Goal: Task Accomplishment & Management: Use online tool/utility

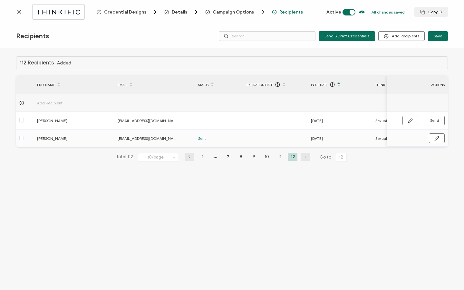
click at [281, 157] on li "11" at bounding box center [280, 157] width 10 height 8
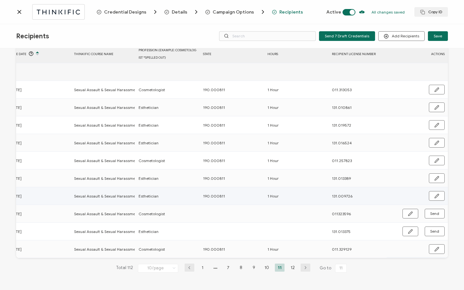
scroll to position [0, 310]
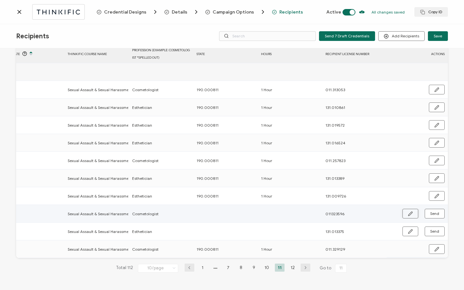
click at [404, 211] on button "button" at bounding box center [410, 214] width 16 height 10
click at [227, 210] on input "text" at bounding box center [225, 213] width 56 height 10
type input "1"
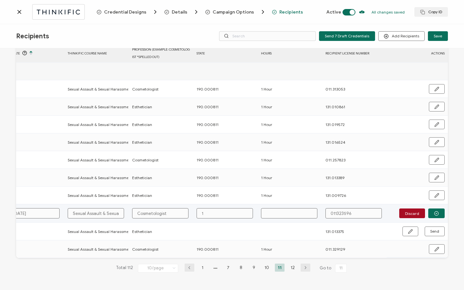
type input "19"
type input "190"
type input "190."
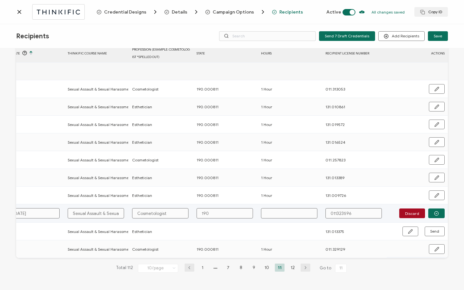
type input "190."
type input "190.0"
type input "190.00"
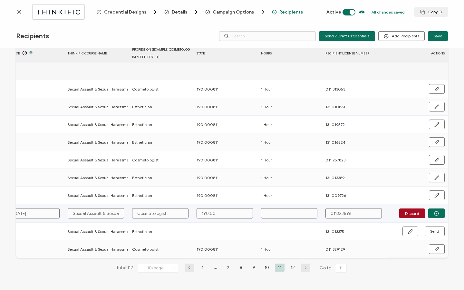
type input "190.000"
type input "190.0008"
type input "190.00081"
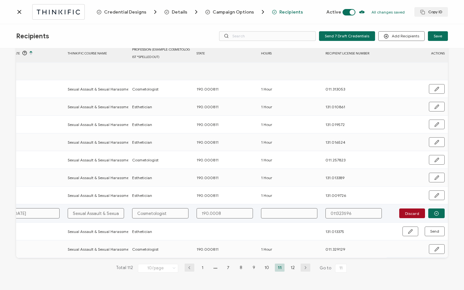
type input "190.00081"
type input "190.000811"
type input "1"
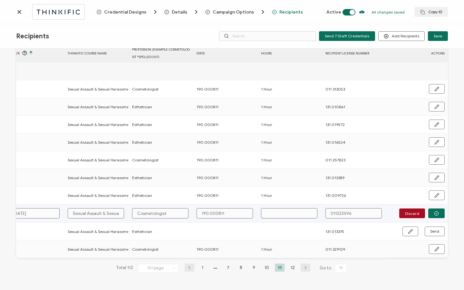
type input "1"
type input "1 G"
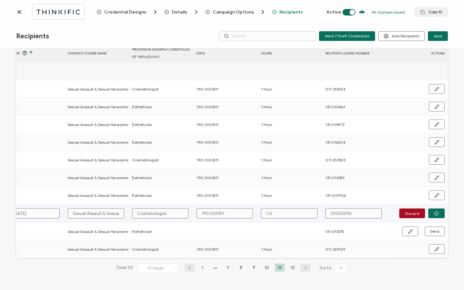
type input "1"
type input "1 H"
type input "1 Ho"
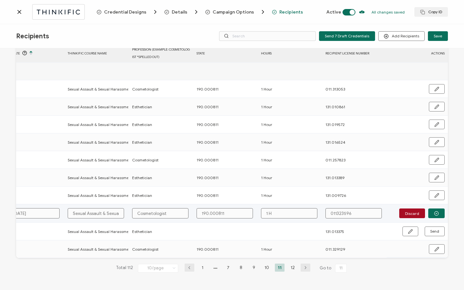
type input "1 Ho"
type input "1 Hou"
type input "1 Hour"
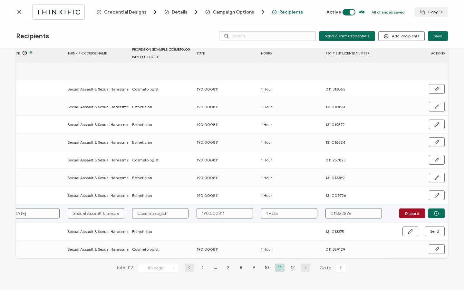
type input "1 Hour"
type input "011.323596"
click at [437, 213] on button "button" at bounding box center [436, 213] width 16 height 10
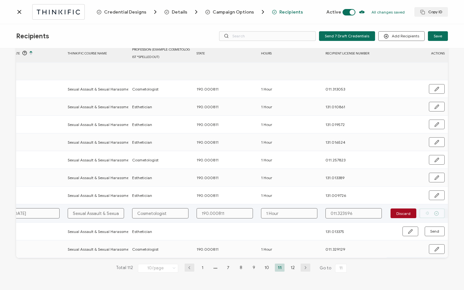
scroll to position [33, 0]
click at [437, 213] on span "Send" at bounding box center [434, 214] width 9 height 4
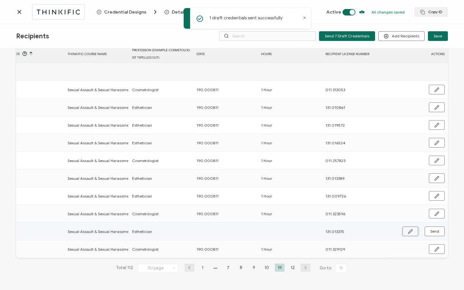
click at [408, 230] on icon "button" at bounding box center [410, 231] width 4 height 4
click at [219, 233] on input "text" at bounding box center [225, 231] width 56 height 10
type input "1"
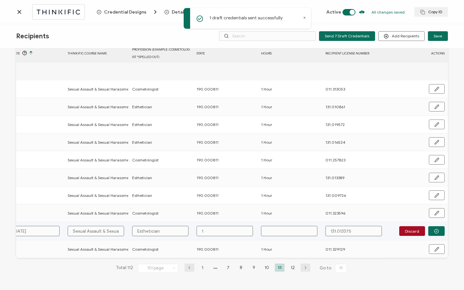
type input "19"
type input "190"
type input "190."
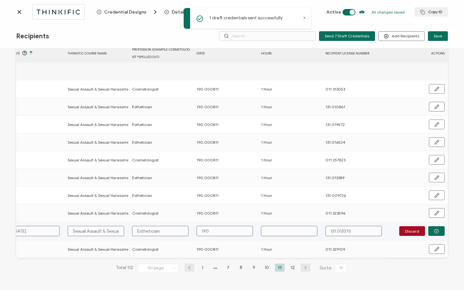
type input "190."
type input "190.0"
type input "190.00"
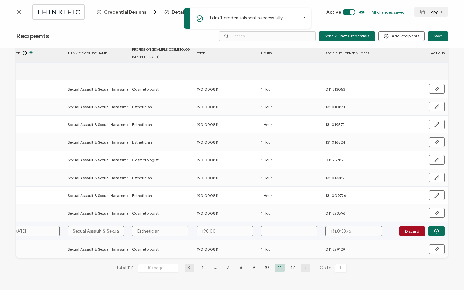
type input "190.000"
type input "190.0008"
type input "190.00081"
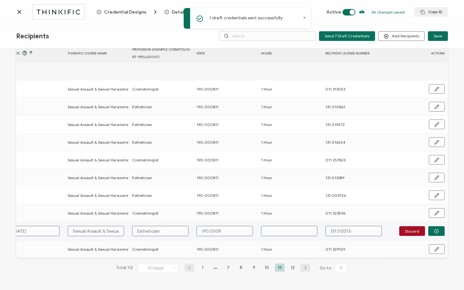
type input "190.00081"
type input "190.000811"
type input "1"
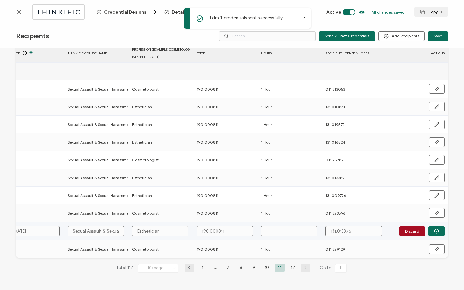
type input "1"
type input "1 H"
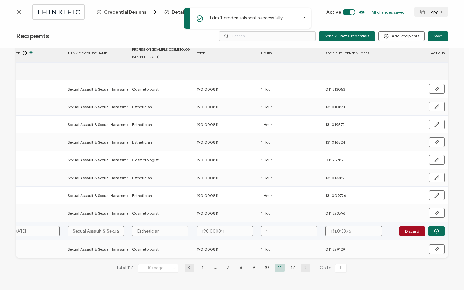
type input "1 Ho"
type input "1 Hou"
type input "1 Hour"
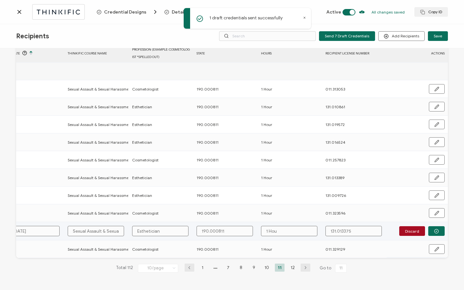
type input "1 Hour"
click at [430, 229] on button "button" at bounding box center [436, 231] width 16 height 10
click at [430, 229] on span "Send" at bounding box center [434, 231] width 9 height 4
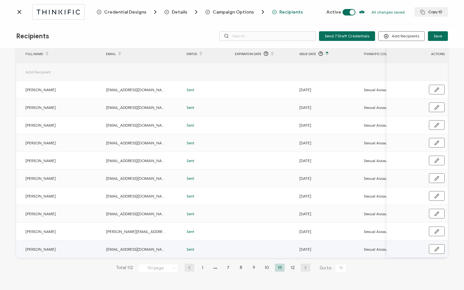
scroll to position [0, 0]
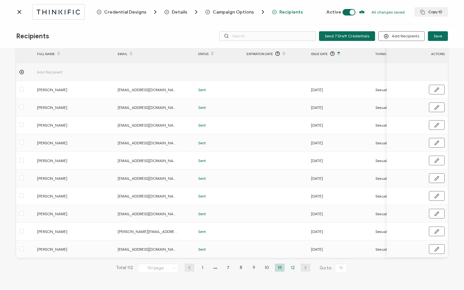
click at [290, 267] on li "12" at bounding box center [293, 268] width 10 height 8
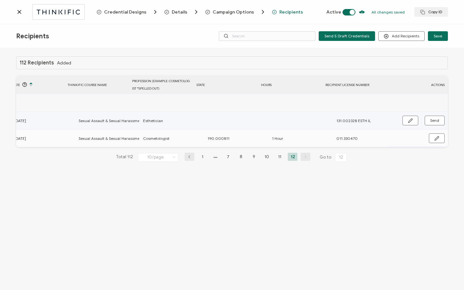
scroll to position [0, 308]
click at [408, 120] on icon "button" at bounding box center [410, 120] width 5 height 5
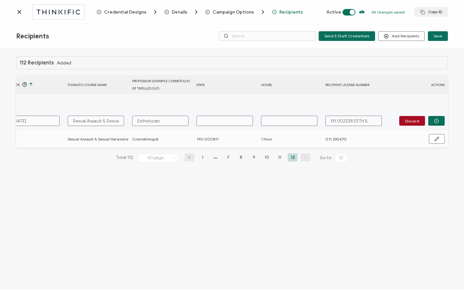
click at [223, 120] on input "text" at bounding box center [225, 121] width 56 height 10
type input "1"
type input "19"
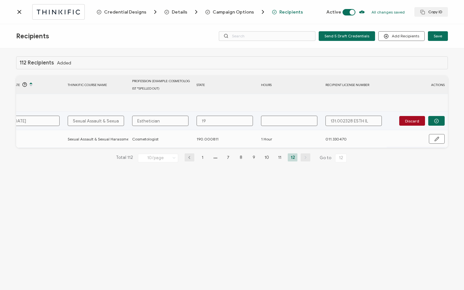
type input "190"
type input "190."
type input "190.0"
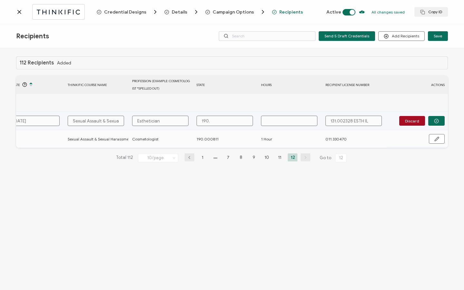
type input "190.0"
type input "190.00"
type input "190.000"
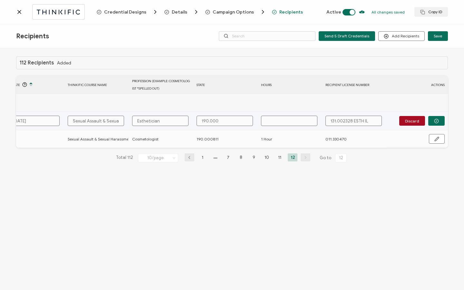
type input "190.0008"
type input "190.00081"
type input "190.000811"
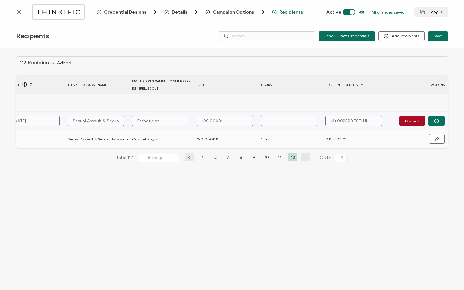
type input "190.000811"
type input "1"
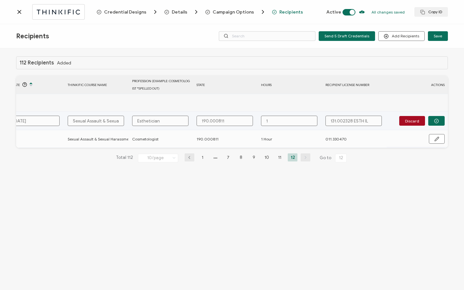
type input "1"
type input "1 H"
type input "1 Ho"
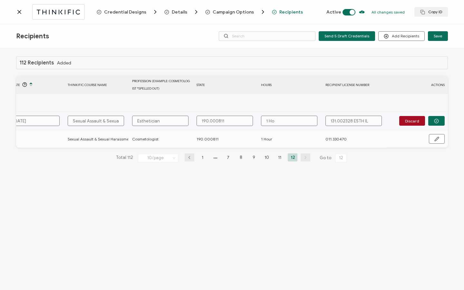
type input "1 Hou"
type input "1 Hour"
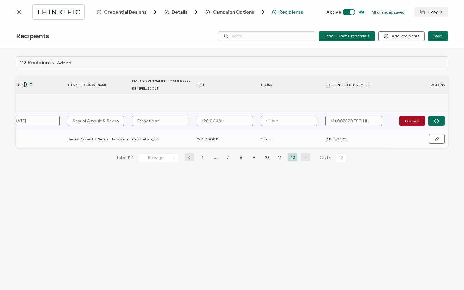
type input "131.002328 ESTH I"
type input "131.002328 ESTH"
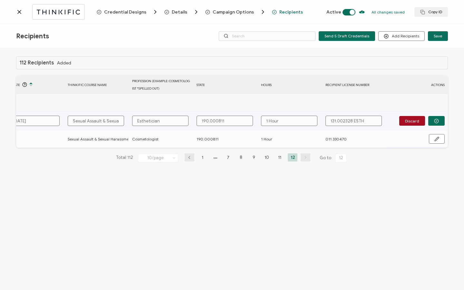
type input "131.002328 ESTH"
type input "131.002328 EST"
type input "131.002328 ES"
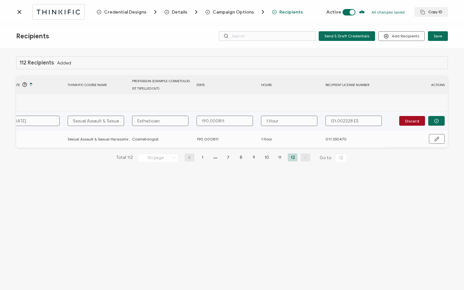
type input "131.002328 E"
type input "131.002328"
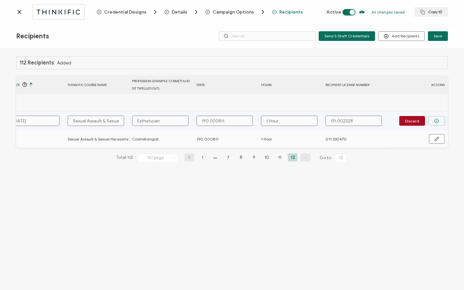
click at [437, 121] on icon "button" at bounding box center [436, 121] width 1 height 1
click at [437, 121] on span "Send" at bounding box center [434, 121] width 9 height 4
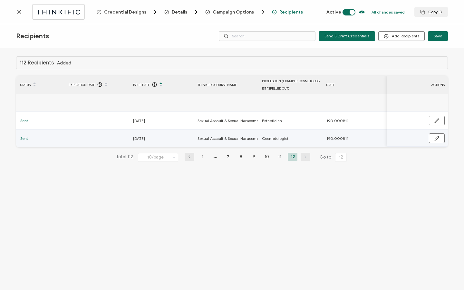
scroll to position [0, 0]
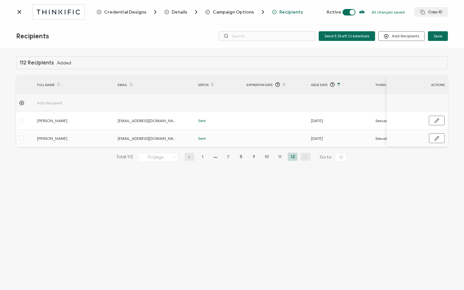
click at [19, 13] on icon at bounding box center [19, 12] width 6 height 6
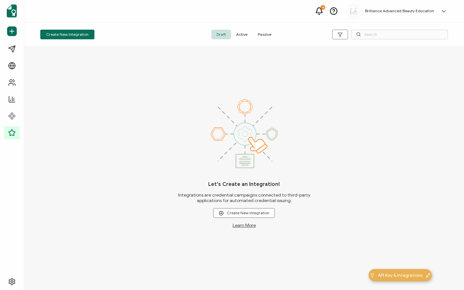
click at [243, 33] on span "Active" at bounding box center [242, 35] width 22 height 10
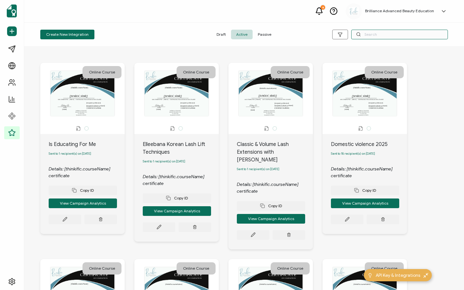
click at [379, 36] on input "text" at bounding box center [399, 35] width 97 height 10
type input "Collective"
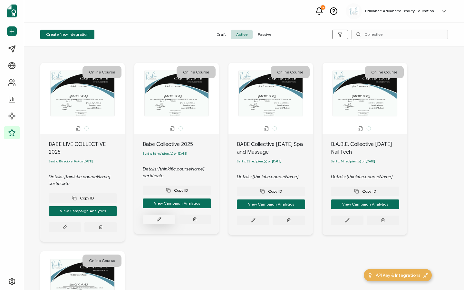
click at [155, 222] on button at bounding box center [159, 220] width 33 height 10
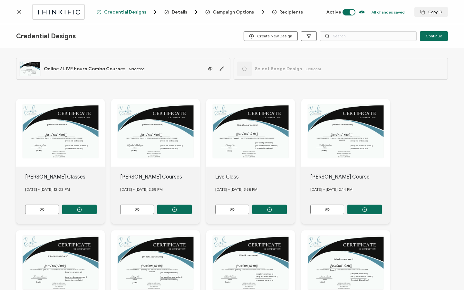
click at [287, 10] on span "Recipients" at bounding box center [291, 12] width 24 height 5
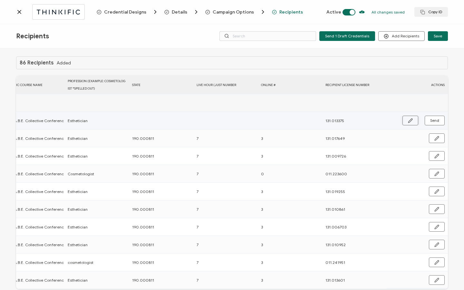
click at [408, 121] on icon "button" at bounding box center [410, 120] width 5 height 5
click at [168, 119] on input "text" at bounding box center [160, 121] width 56 height 10
type input "1"
type input "19"
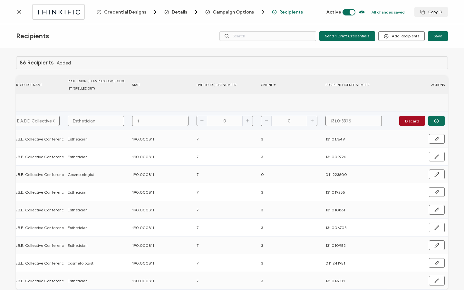
type input "19"
type input "190"
type input "190."
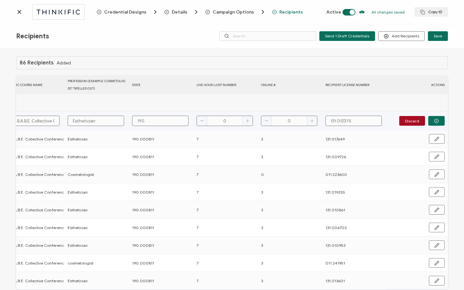
type input "190.0"
type input "190.00"
type input "190.000"
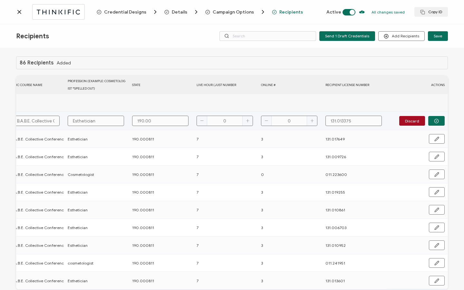
type input "190.000"
type input "190.0008"
type input "190.00081"
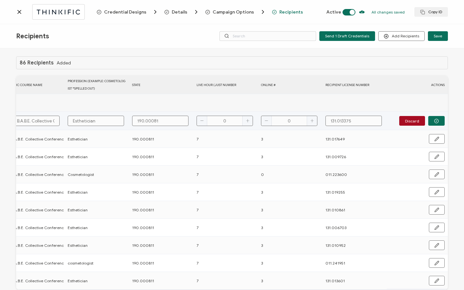
type input "190.000811"
type input "7"
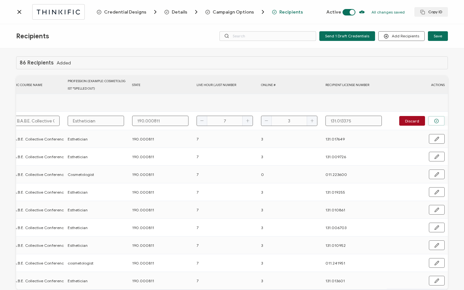
type input "3"
click at [439, 123] on button "button" at bounding box center [436, 121] width 16 height 10
click at [438, 123] on button "Send" at bounding box center [435, 121] width 20 height 10
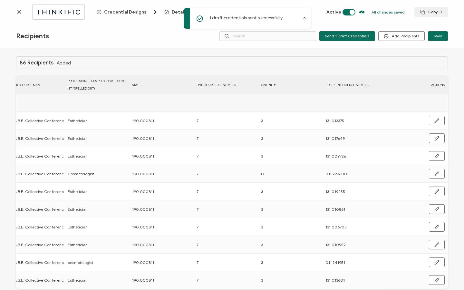
click at [20, 12] on icon at bounding box center [19, 12] width 6 height 6
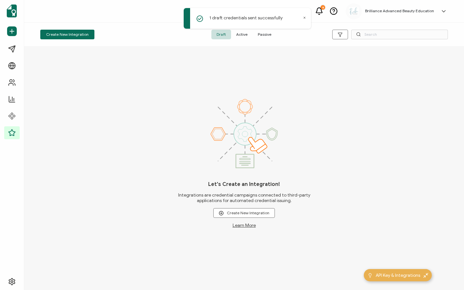
click at [243, 40] on div "Create New Integration Draft Active Passive" at bounding box center [244, 35] width 440 height 24
click at [243, 38] on span "Active" at bounding box center [242, 35] width 22 height 10
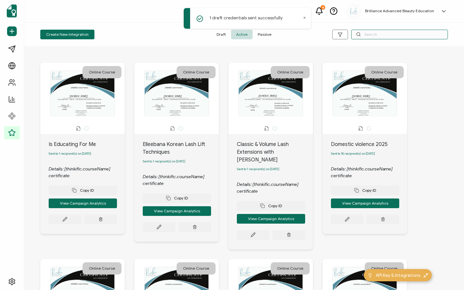
click at [404, 35] on input "text" at bounding box center [399, 35] width 97 height 10
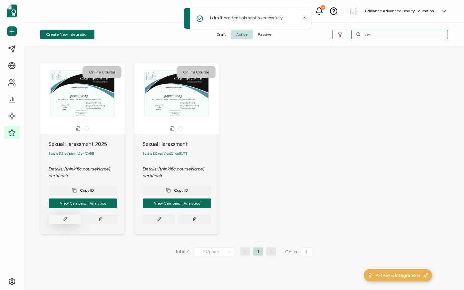
type input "sex"
click at [61, 223] on button at bounding box center [65, 220] width 33 height 10
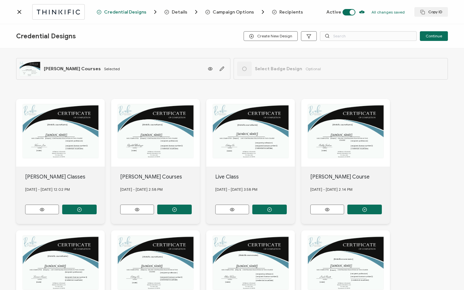
click at [307, 18] on div "1 draft credentials sent successfully" at bounding box center [247, 18] width 127 height 21
click at [288, 10] on span "Recipients" at bounding box center [291, 12] width 24 height 5
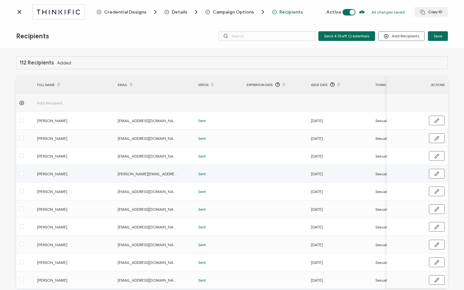
scroll to position [33, 0]
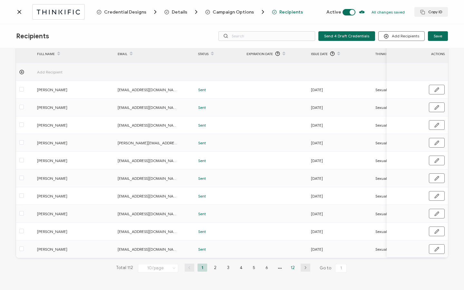
click at [292, 269] on li "12" at bounding box center [293, 268] width 10 height 8
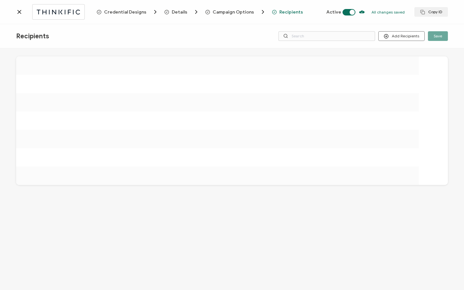
scroll to position [0, 0]
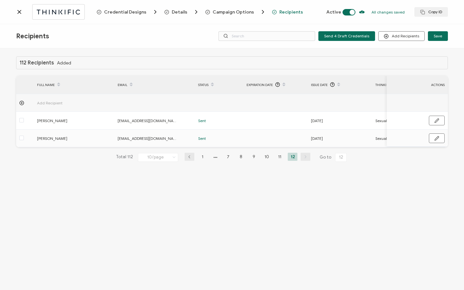
click at [201, 164] on div "112 Recipients Added FULL NAME EMAIL Status Expiration Date Issue Date Thinkifi…" at bounding box center [232, 114] width 432 height 116
click at [201, 159] on li "1" at bounding box center [203, 157] width 10 height 8
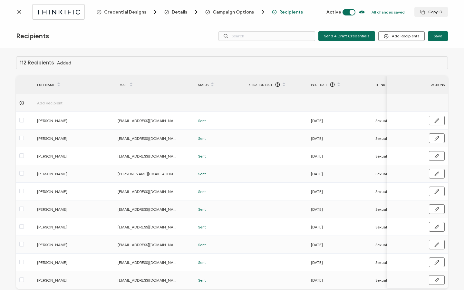
click at [16, 14] on icon at bounding box center [19, 12] width 6 height 6
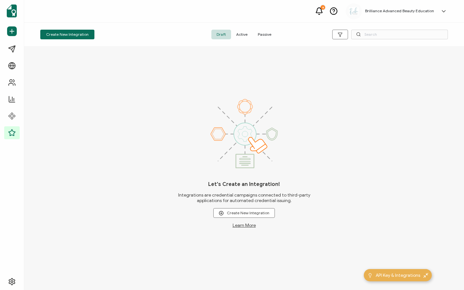
click at [241, 34] on span "Active" at bounding box center [242, 35] width 22 height 10
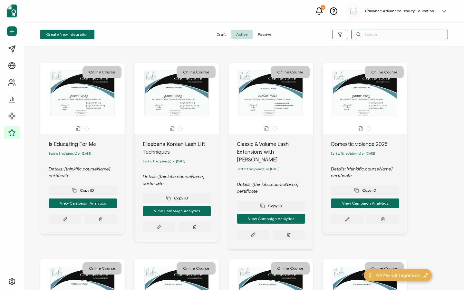
click at [387, 36] on input "text" at bounding box center [399, 35] width 97 height 10
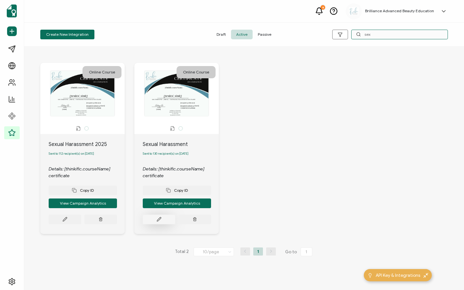
type input "sex"
click at [159, 218] on button at bounding box center [159, 220] width 33 height 10
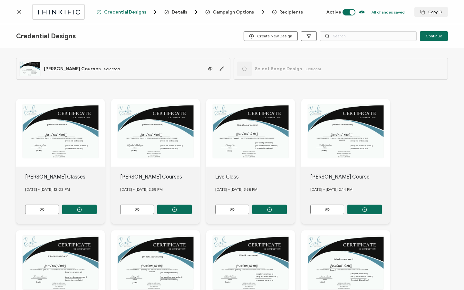
click at [286, 14] on span "Recipients" at bounding box center [291, 12] width 24 height 5
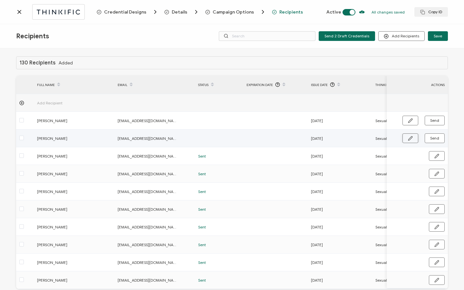
click at [410, 138] on icon "button" at bounding box center [410, 138] width 4 height 4
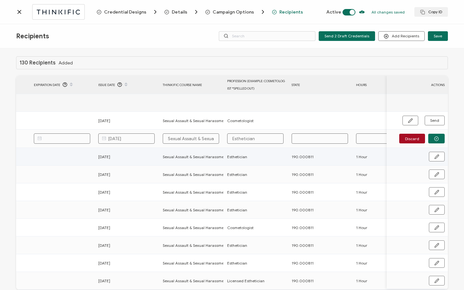
scroll to position [0, 310]
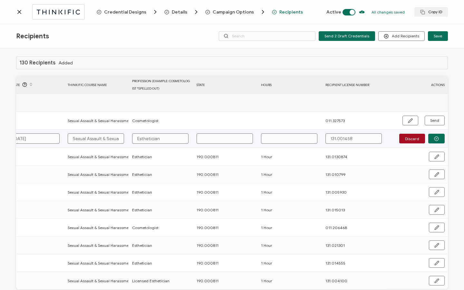
click at [241, 137] on input "text" at bounding box center [225, 138] width 56 height 10
type input "1"
type input "19"
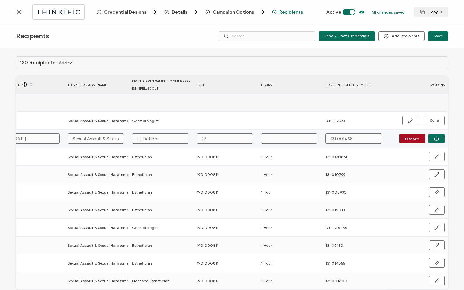
type input "190"
type input "190."
type input "190.0"
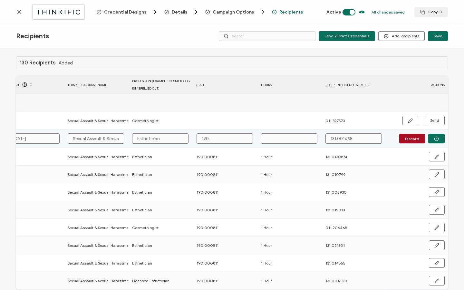
type input "190.0"
type input "190.00"
type input "190.000"
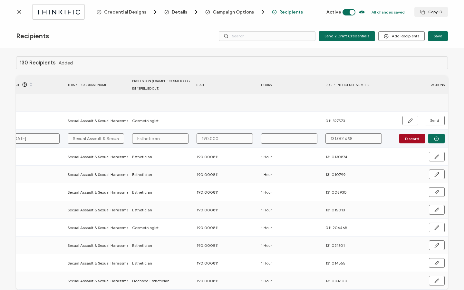
type input "190.0008"
type input "190.00081"
type input "190.000811"
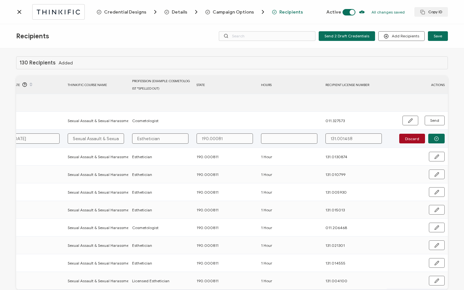
type input "190.000811"
type input "1"
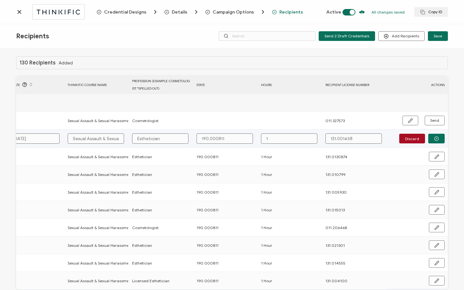
type input "1"
type input "1 H"
type input "1 Ho"
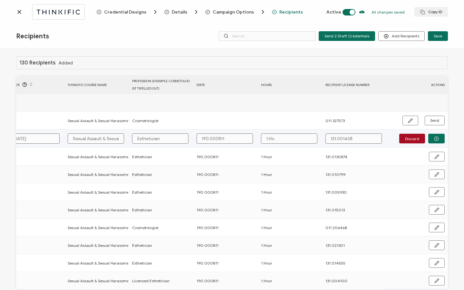
type input "1 Hou"
type input "1 Hour"
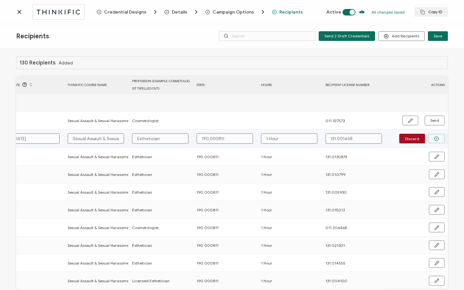
click at [434, 139] on circle "button" at bounding box center [436, 139] width 4 height 4
click at [432, 139] on span "Send" at bounding box center [434, 138] width 9 height 4
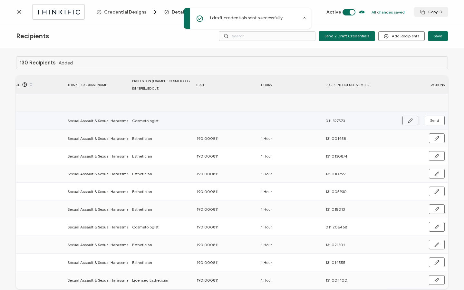
click at [409, 122] on icon "button" at bounding box center [410, 120] width 5 height 5
click at [217, 119] on input "text" at bounding box center [225, 121] width 56 height 10
type input "1"
type input "19"
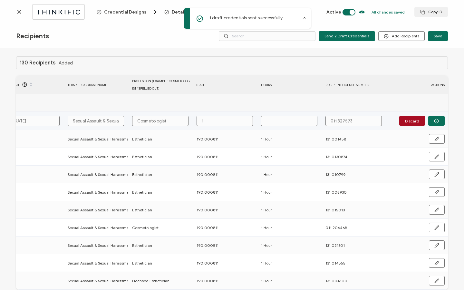
type input "19"
type input "190"
type input "190."
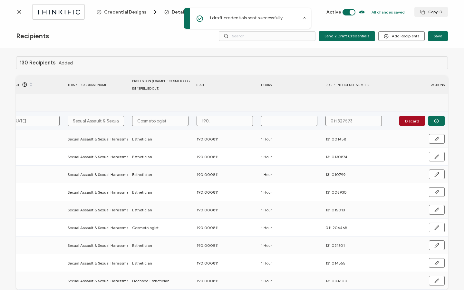
type input "190.0"
type input "190.00"
type input "190.000"
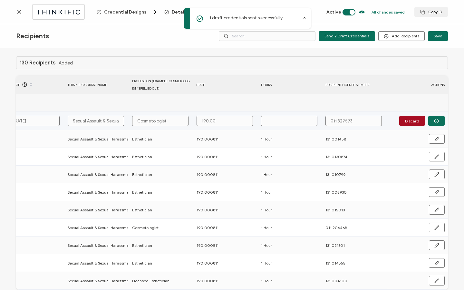
type input "190.000"
click at [430, 118] on button "button" at bounding box center [436, 121] width 16 height 10
click at [430, 119] on span "Send" at bounding box center [434, 121] width 9 height 4
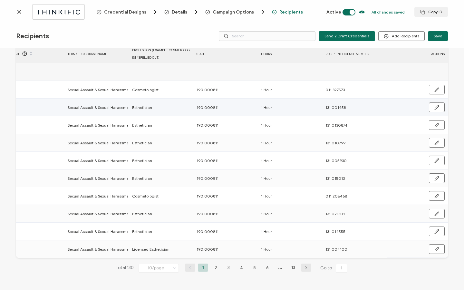
scroll to position [0, 0]
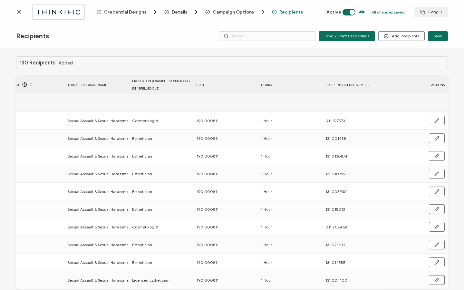
click at [19, 15] on div at bounding box center [56, 11] width 81 height 15
click at [19, 12] on icon at bounding box center [19, 11] width 3 height 3
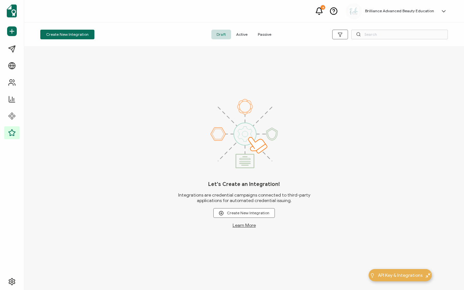
click at [243, 34] on span "Active" at bounding box center [242, 35] width 22 height 10
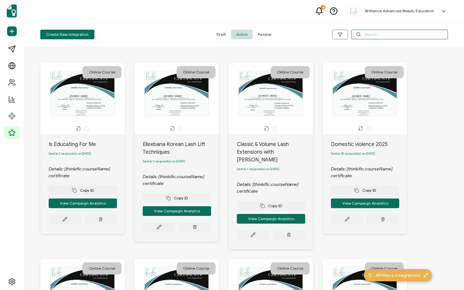
click at [367, 36] on input "text" at bounding box center [399, 35] width 97 height 10
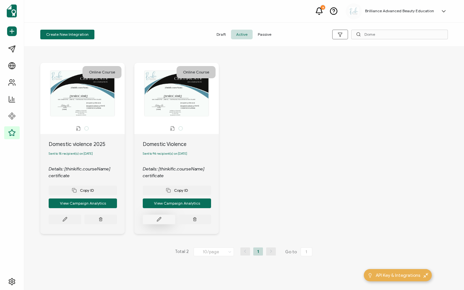
click at [164, 220] on button at bounding box center [159, 220] width 33 height 10
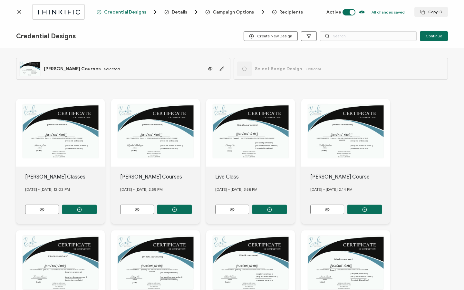
click at [282, 13] on span "Recipients" at bounding box center [291, 12] width 24 height 5
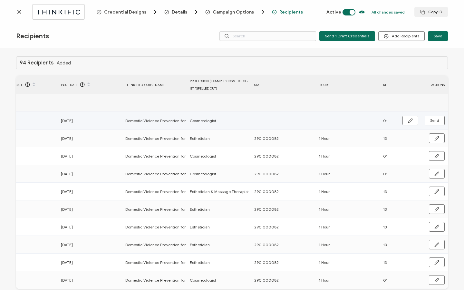
scroll to position [0, 310]
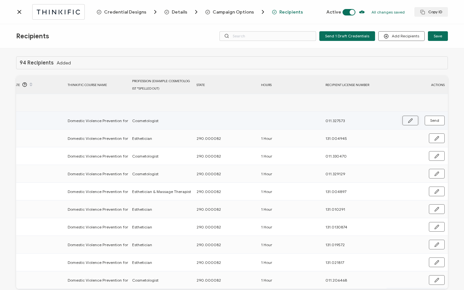
click at [409, 120] on icon "button" at bounding box center [410, 120] width 5 height 5
click at [219, 120] on input "text" at bounding box center [225, 121] width 56 height 10
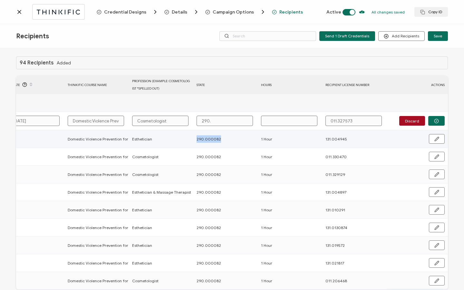
drag, startPoint x: 194, startPoint y: 139, endPoint x: 218, endPoint y: 139, distance: 24.2
click at [218, 139] on div "290.000082" at bounding box center [225, 138] width 64 height 7
copy span "290.000082"
click at [213, 120] on input "290." at bounding box center [225, 121] width 56 height 10
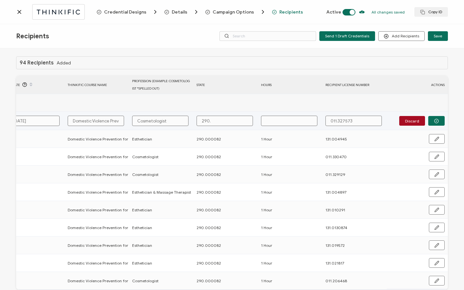
click at [213, 120] on input "290." at bounding box center [225, 121] width 56 height 10
paste input "000082"
click at [272, 123] on input "text" at bounding box center [289, 121] width 56 height 10
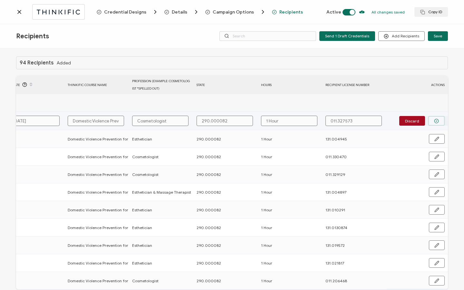
click at [434, 121] on icon "button" at bounding box center [436, 121] width 5 height 5
click at [432, 121] on span "Send" at bounding box center [434, 121] width 9 height 4
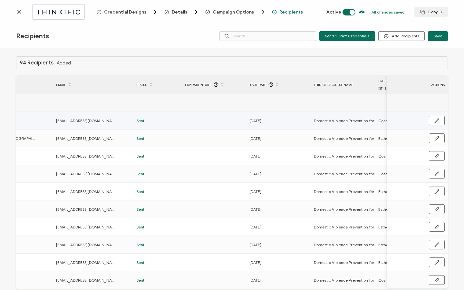
scroll to position [0, 0]
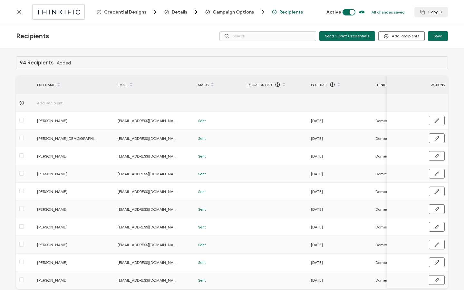
click at [17, 14] on icon at bounding box center [19, 12] width 6 height 6
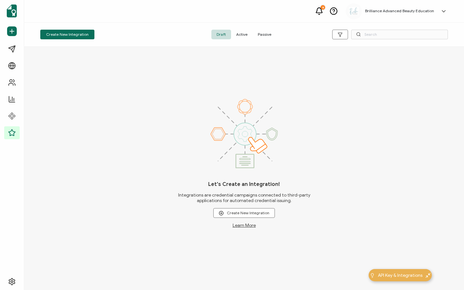
click at [244, 36] on span "Active" at bounding box center [242, 35] width 22 height 10
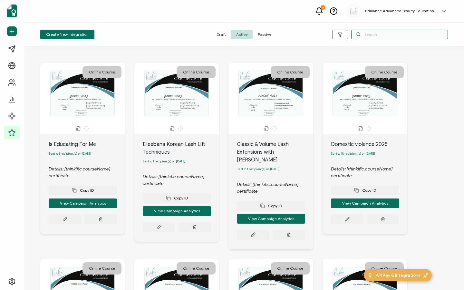
click at [380, 33] on input "text" at bounding box center [399, 35] width 97 height 10
click at [388, 36] on input "text" at bounding box center [399, 35] width 97 height 10
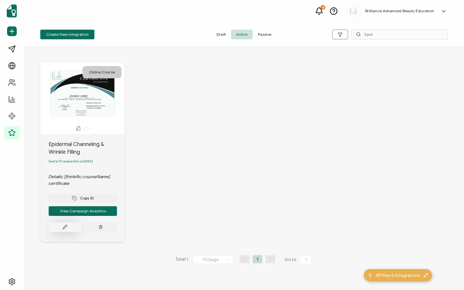
click at [61, 229] on button at bounding box center [65, 227] width 33 height 10
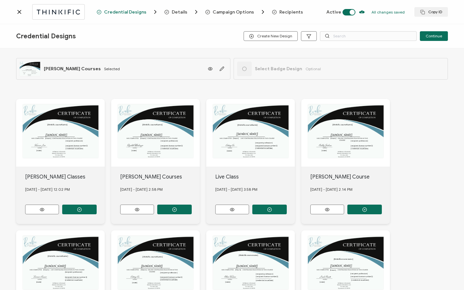
click at [288, 14] on span "Recipients" at bounding box center [291, 12] width 24 height 5
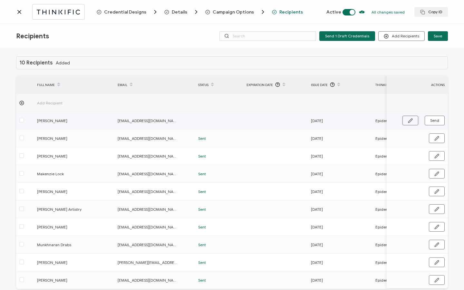
click at [408, 120] on icon "button" at bounding box center [410, 121] width 4 height 4
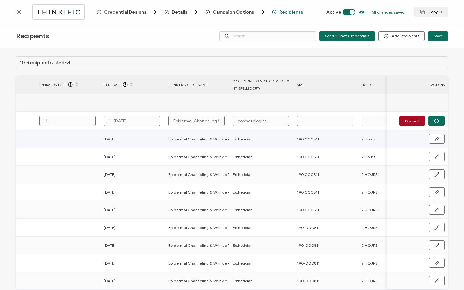
scroll to position [0, 310]
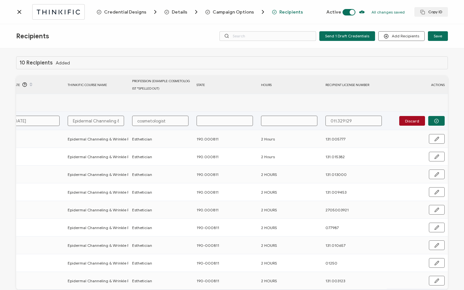
click at [229, 122] on input "text" at bounding box center [225, 121] width 56 height 10
click at [434, 120] on icon "button" at bounding box center [436, 121] width 5 height 5
click at [434, 120] on span "Send" at bounding box center [434, 121] width 9 height 4
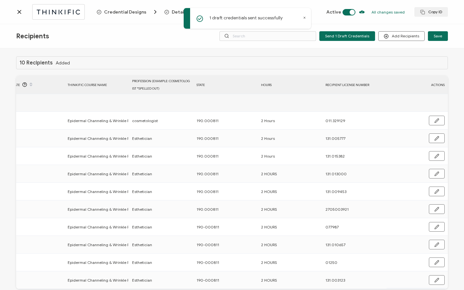
click at [21, 13] on icon at bounding box center [19, 12] width 6 height 6
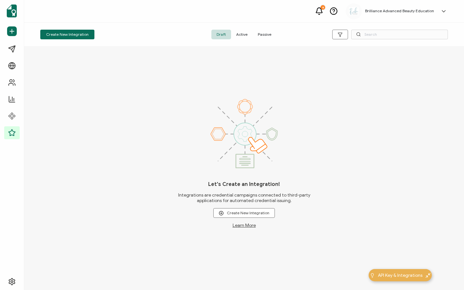
click at [243, 35] on span "Active" at bounding box center [242, 35] width 22 height 10
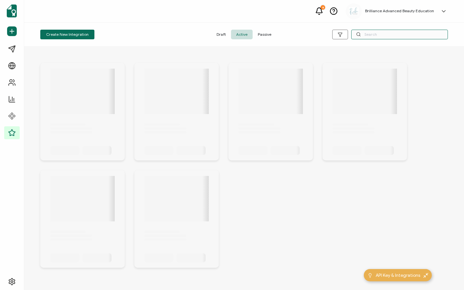
click at [371, 33] on input "text" at bounding box center [399, 35] width 97 height 10
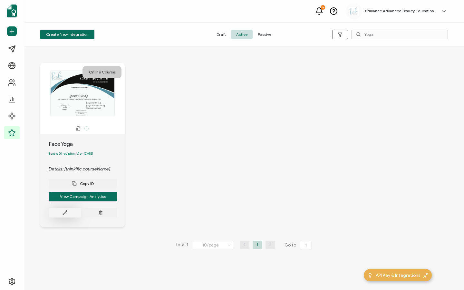
click at [64, 213] on icon at bounding box center [65, 212] width 5 height 5
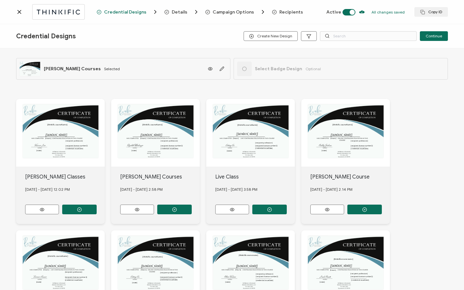
click at [291, 11] on span "Recipients" at bounding box center [291, 12] width 24 height 5
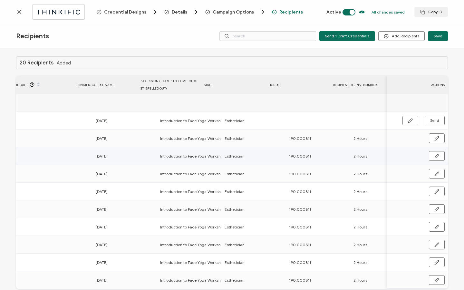
scroll to position [0, 310]
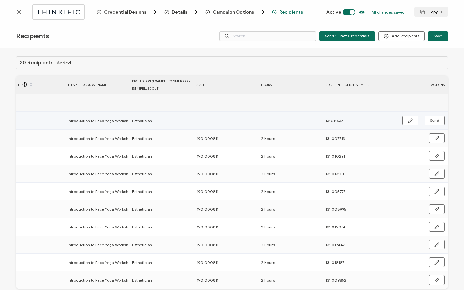
click at [399, 119] on div "Send" at bounding box center [417, 121] width 61 height 10
click at [404, 120] on button "button" at bounding box center [410, 121] width 16 height 10
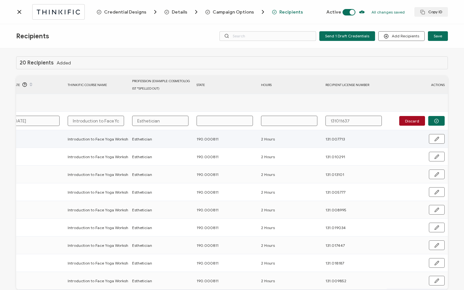
click at [215, 126] on td at bounding box center [225, 121] width 64 height 18
click at [217, 124] on input "text" at bounding box center [225, 121] width 56 height 10
click at [437, 121] on button "button" at bounding box center [436, 121] width 16 height 10
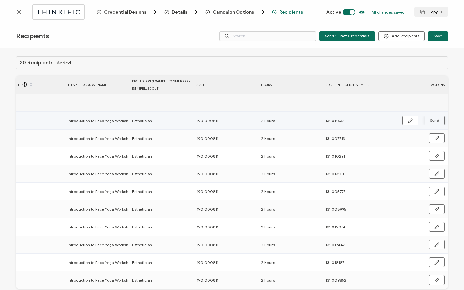
click at [434, 117] on button "Send" at bounding box center [435, 121] width 20 height 10
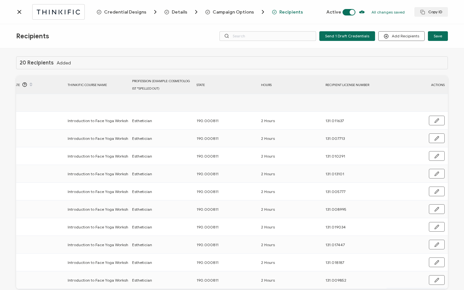
click at [26, 13] on div at bounding box center [56, 11] width 81 height 15
click at [19, 12] on icon at bounding box center [19, 11] width 3 height 3
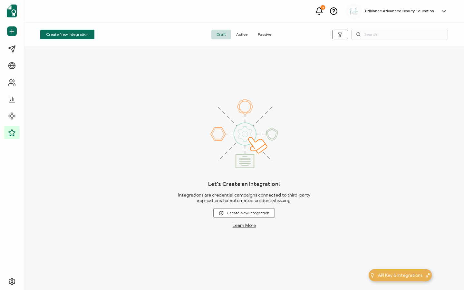
click at [245, 36] on span "Active" at bounding box center [242, 35] width 22 height 10
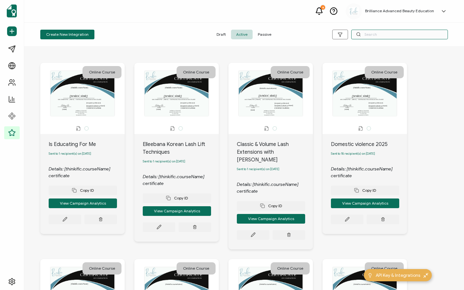
click at [397, 34] on input "text" at bounding box center [399, 35] width 97 height 10
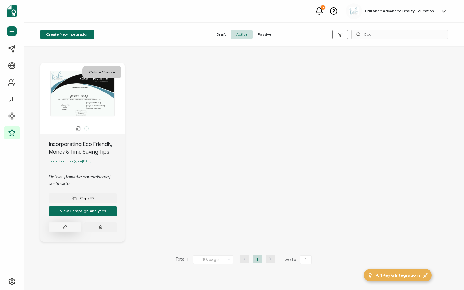
click at [59, 229] on button at bounding box center [65, 227] width 33 height 10
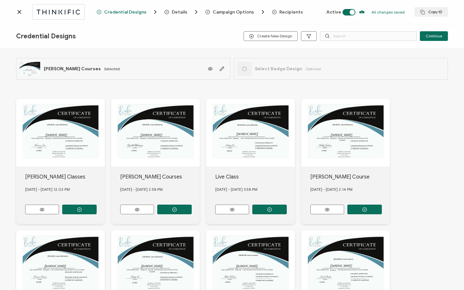
click at [290, 11] on span "Recipients" at bounding box center [291, 12] width 24 height 5
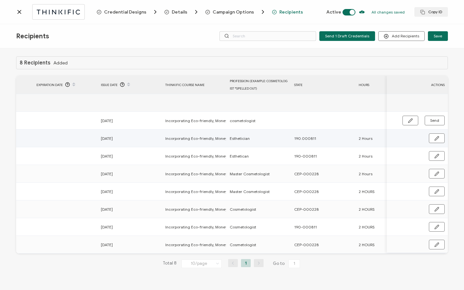
scroll to position [0, 308]
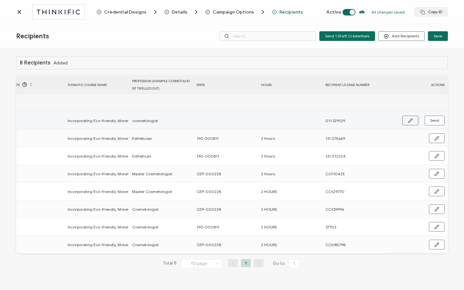
click at [409, 120] on icon "button" at bounding box center [410, 120] width 5 height 5
click at [242, 123] on input "text" at bounding box center [225, 121] width 56 height 10
click at [438, 120] on icon "button" at bounding box center [436, 121] width 5 height 5
click at [438, 120] on span "Send" at bounding box center [434, 121] width 9 height 4
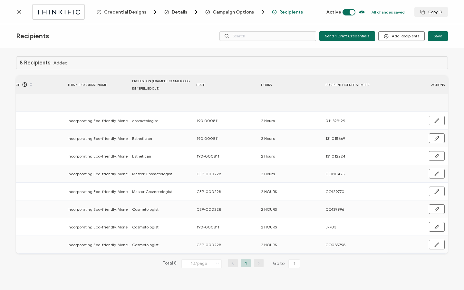
click at [20, 13] on icon at bounding box center [19, 12] width 6 height 6
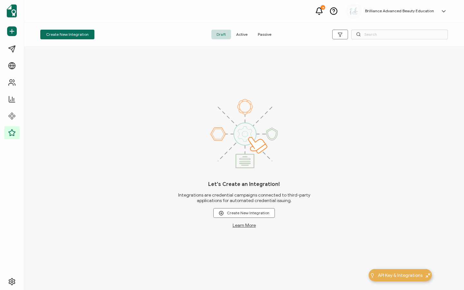
click at [246, 33] on span "Active" at bounding box center [242, 35] width 22 height 10
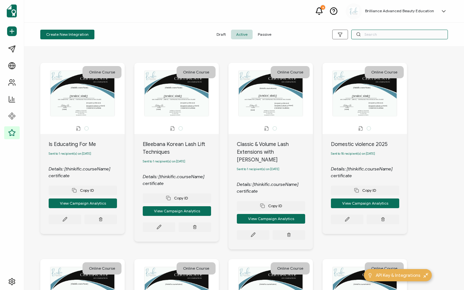
click at [368, 34] on input "text" at bounding box center [399, 35] width 97 height 10
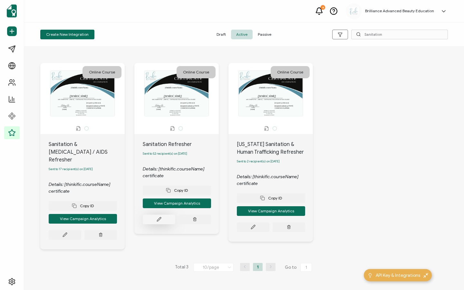
click at [160, 221] on icon at bounding box center [159, 219] width 5 height 5
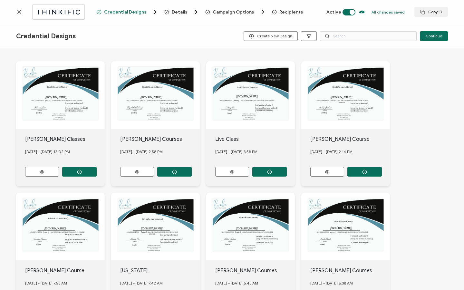
click at [285, 11] on span "Recipients" at bounding box center [291, 12] width 24 height 5
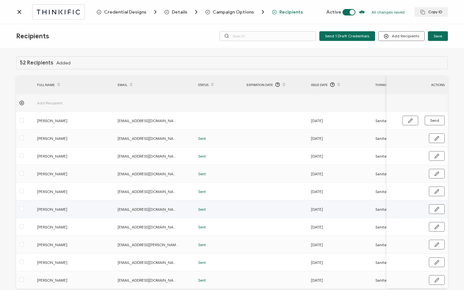
scroll to position [5, 0]
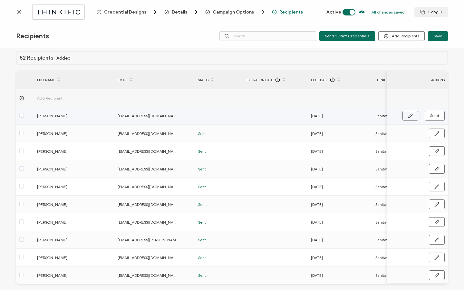
click at [408, 115] on icon "button" at bounding box center [410, 115] width 5 height 5
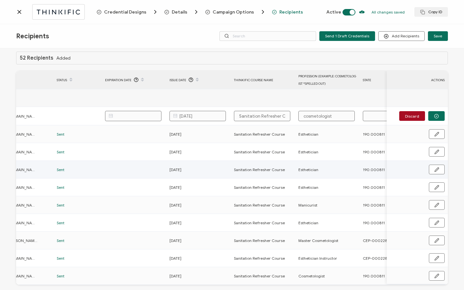
scroll to position [0, 310]
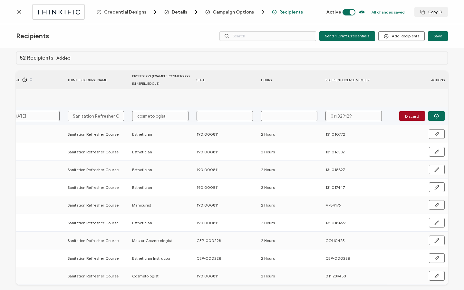
click at [211, 108] on td at bounding box center [225, 116] width 64 height 18
click at [211, 113] on input "text" at bounding box center [225, 116] width 56 height 10
click at [434, 113] on button "button" at bounding box center [436, 116] width 16 height 10
click at [432, 117] on span "Send" at bounding box center [434, 116] width 9 height 4
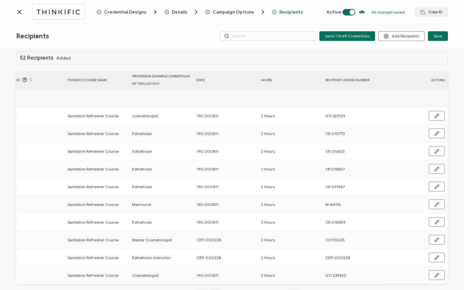
click at [21, 12] on icon at bounding box center [19, 12] width 6 height 6
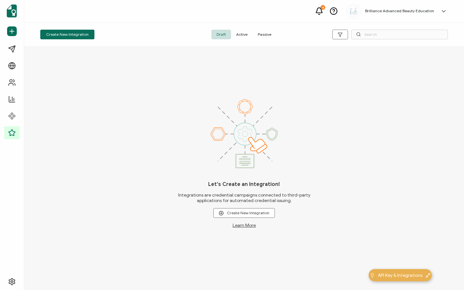
click at [240, 36] on span "Active" at bounding box center [242, 35] width 22 height 10
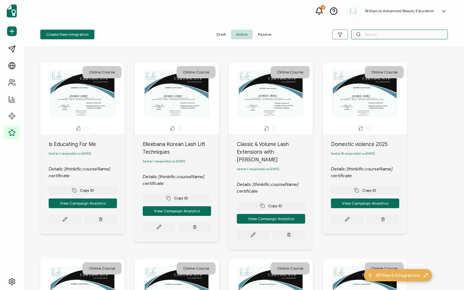
click at [371, 35] on input "text" at bounding box center [399, 35] width 97 height 10
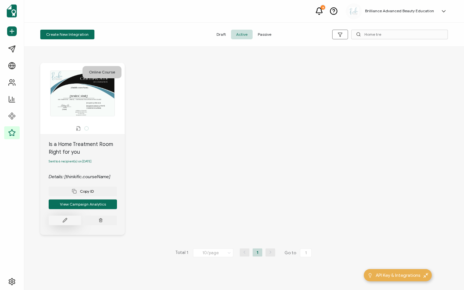
click at [58, 222] on button at bounding box center [65, 221] width 33 height 10
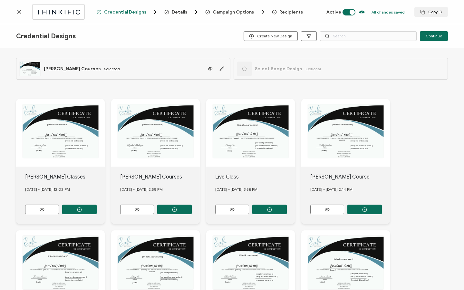
click at [285, 13] on span "Recipients" at bounding box center [291, 12] width 24 height 5
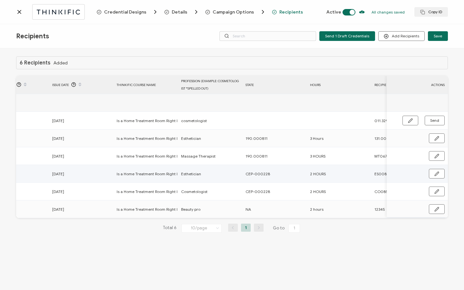
scroll to position [0, 308]
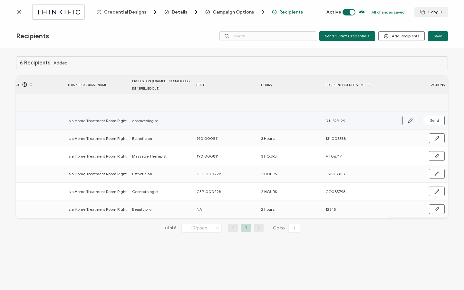
click at [410, 121] on icon "button" at bounding box center [410, 121] width 4 height 4
click at [237, 120] on input "text" at bounding box center [225, 121] width 56 height 10
click at [436, 123] on circle "button" at bounding box center [436, 121] width 4 height 4
click at [436, 122] on span "Send" at bounding box center [434, 121] width 9 height 4
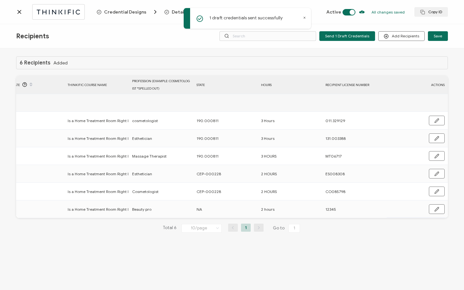
click at [21, 12] on icon at bounding box center [19, 12] width 6 height 6
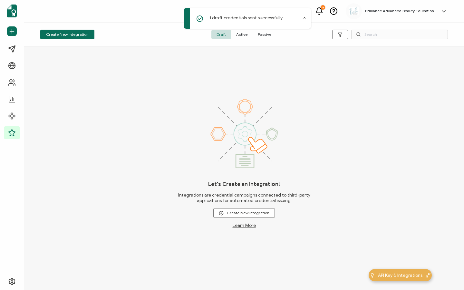
click at [241, 36] on span "Active" at bounding box center [242, 35] width 22 height 10
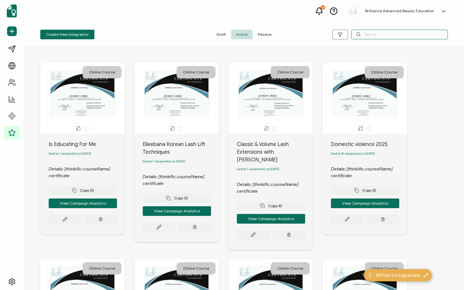
click at [390, 38] on input "text" at bounding box center [399, 35] width 97 height 10
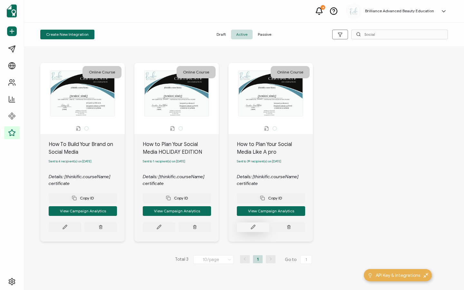
click at [248, 227] on button at bounding box center [253, 227] width 33 height 10
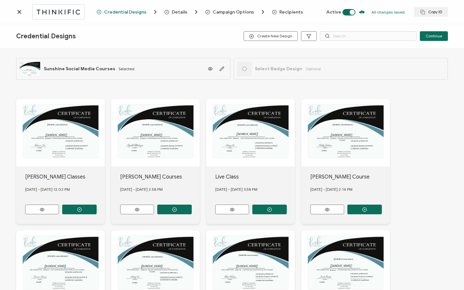
click at [283, 10] on span "Recipients" at bounding box center [291, 12] width 24 height 5
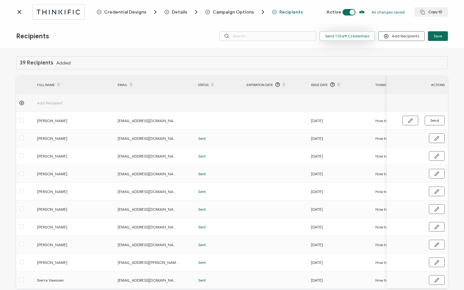
click at [343, 35] on span "Send 1 Draft Credentials" at bounding box center [347, 36] width 44 height 4
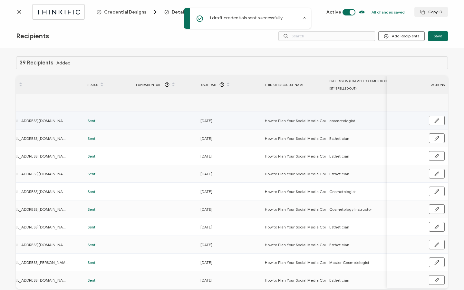
scroll to position [0, 310]
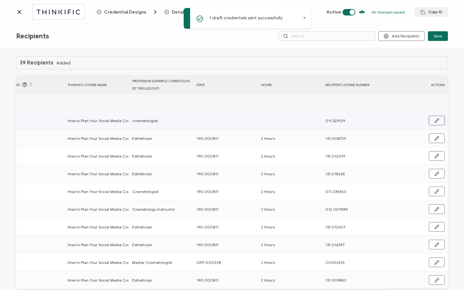
click at [430, 121] on button "button" at bounding box center [437, 121] width 16 height 10
click at [235, 122] on input "text" at bounding box center [225, 121] width 56 height 10
click at [137, 122] on input "cosmetologist" at bounding box center [160, 121] width 56 height 10
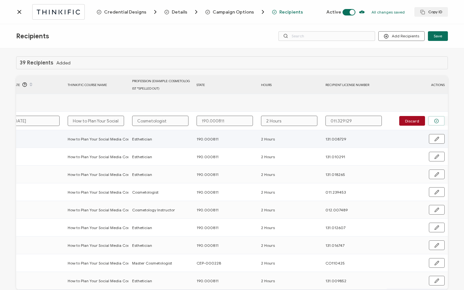
click at [432, 123] on button "button" at bounding box center [436, 121] width 16 height 10
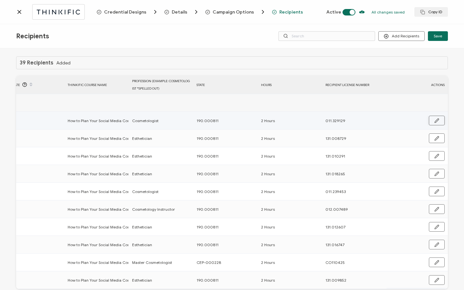
click at [431, 122] on button "button" at bounding box center [437, 121] width 16 height 10
click at [431, 123] on button "button" at bounding box center [436, 121] width 16 height 10
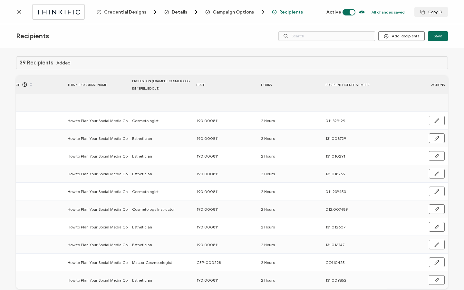
click at [19, 13] on icon at bounding box center [19, 12] width 6 height 6
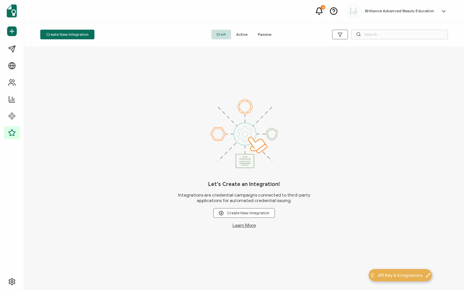
click at [244, 35] on span "Active" at bounding box center [242, 35] width 22 height 10
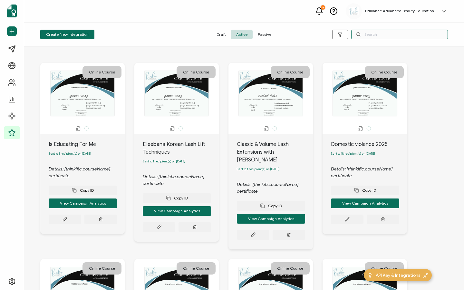
click at [382, 34] on input "text" at bounding box center [399, 35] width 97 height 10
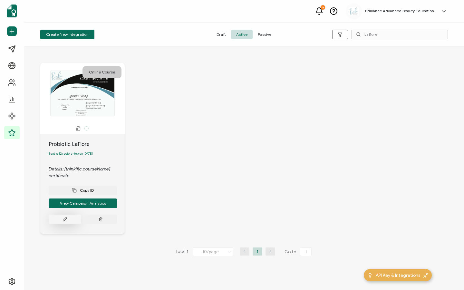
click at [66, 224] on button at bounding box center [65, 220] width 33 height 10
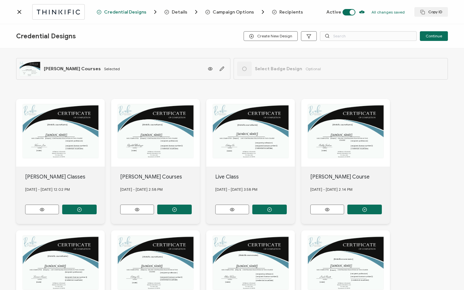
click at [286, 11] on span "Recipients" at bounding box center [291, 12] width 24 height 5
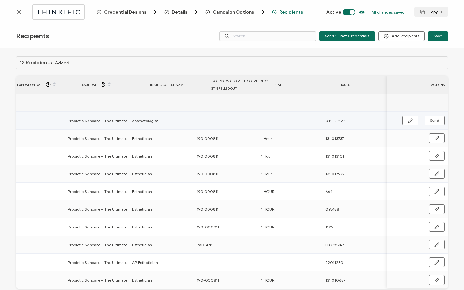
scroll to position [0, 310]
click at [405, 117] on button "button" at bounding box center [410, 121] width 16 height 10
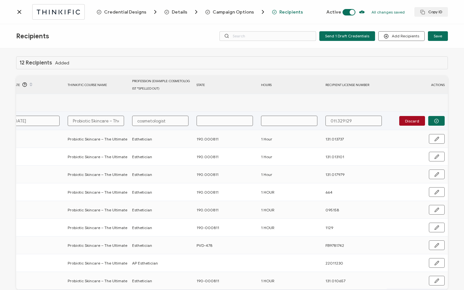
click at [137, 121] on input "cosmetologist" at bounding box center [160, 121] width 56 height 10
click at [437, 118] on button "button" at bounding box center [436, 121] width 16 height 10
click at [437, 118] on button "Send" at bounding box center [435, 121] width 20 height 10
